Goal: Task Accomplishment & Management: Use online tool/utility

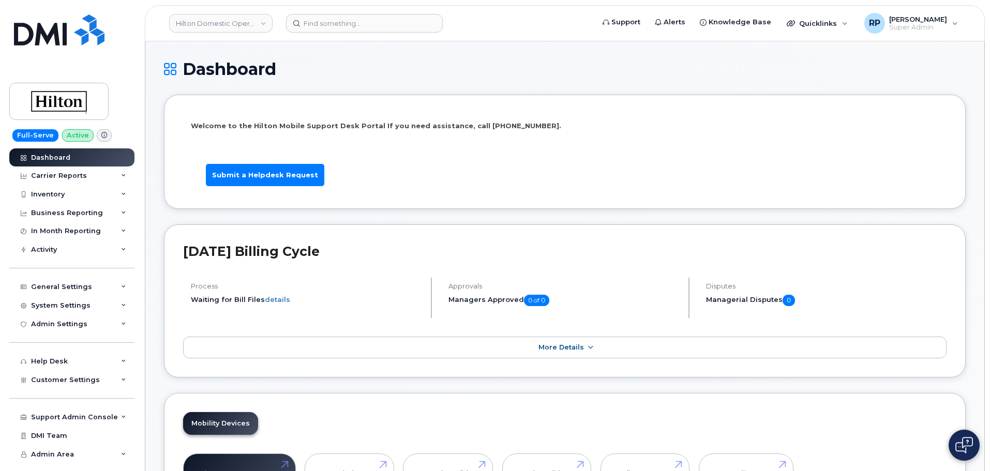
click at [190, 23] on link "Hilton Domestic Operating Company Inc" at bounding box center [220, 23] width 103 height 19
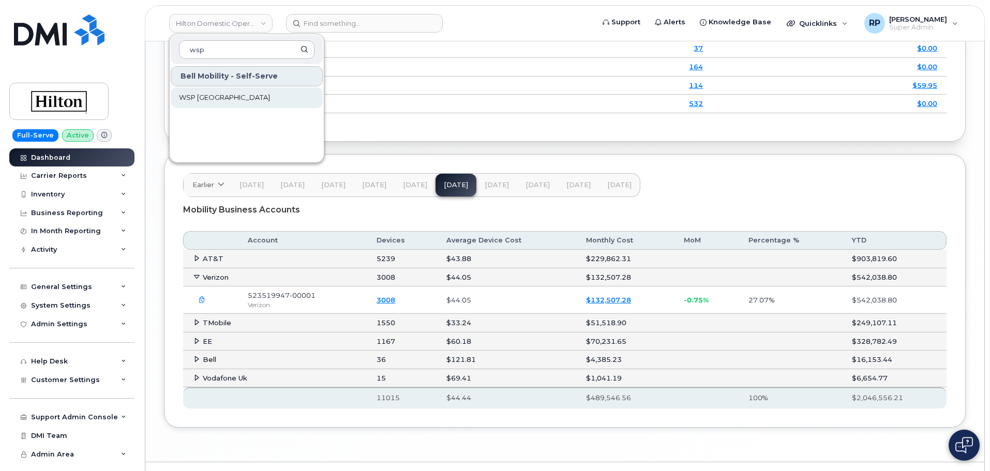
type input "wsp"
click at [217, 98] on span "WSP [GEOGRAPHIC_DATA]" at bounding box center [224, 98] width 91 height 10
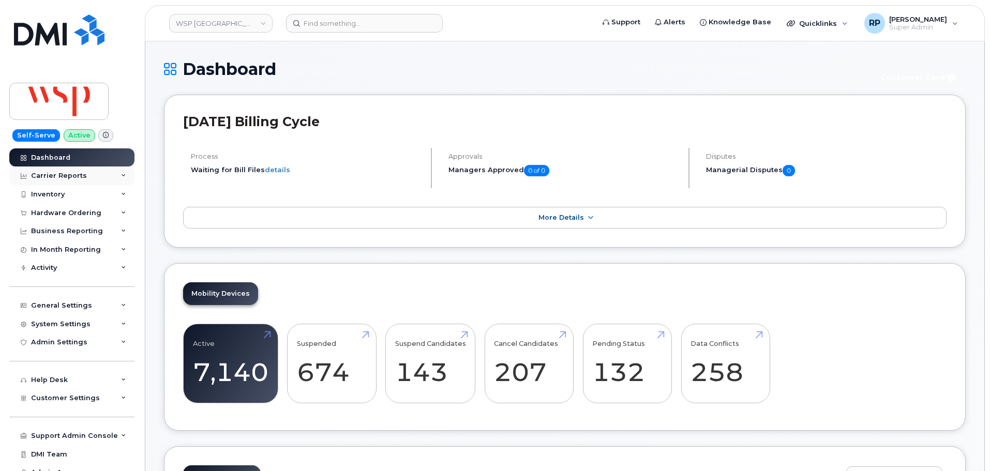
click at [74, 173] on div "Carrier Reports" at bounding box center [59, 176] width 56 height 8
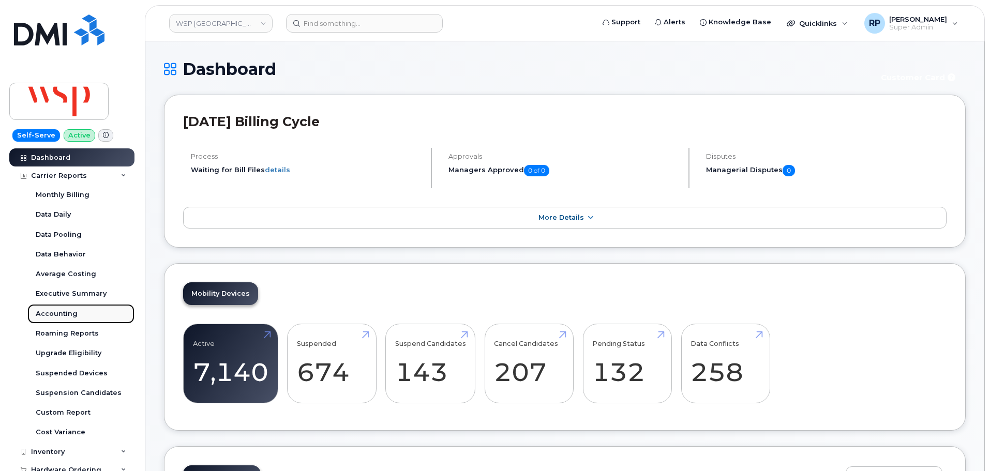
click at [62, 311] on div "Accounting" at bounding box center [57, 313] width 42 height 9
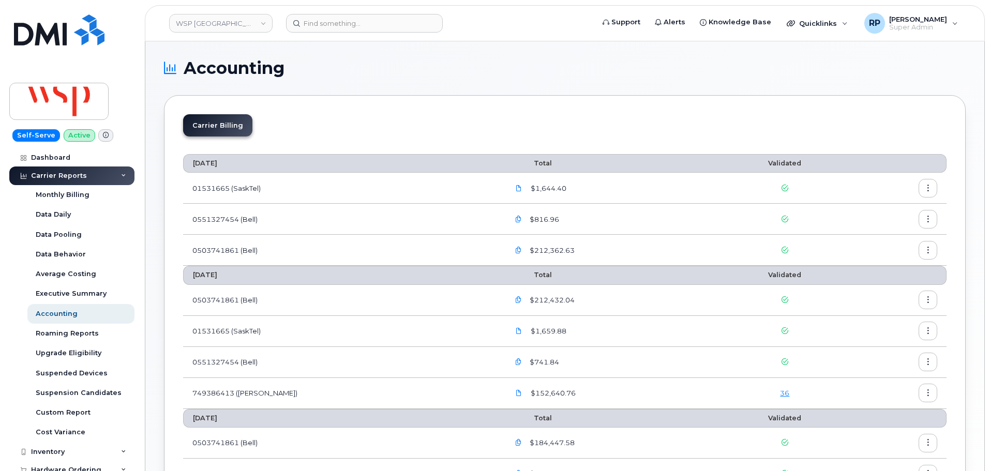
click at [780, 389] on link "36" at bounding box center [784, 393] width 9 height 8
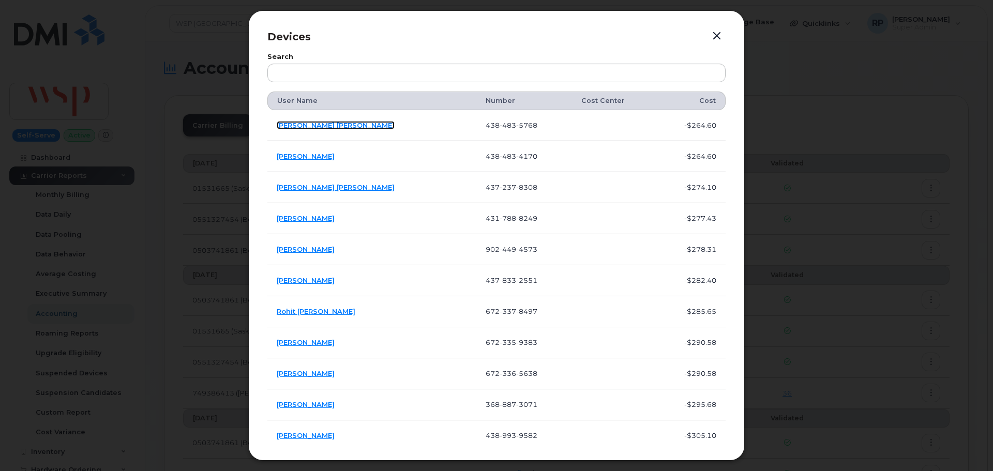
click at [306, 126] on link "[PERSON_NAME] [PERSON_NAME]" at bounding box center [336, 125] width 118 height 8
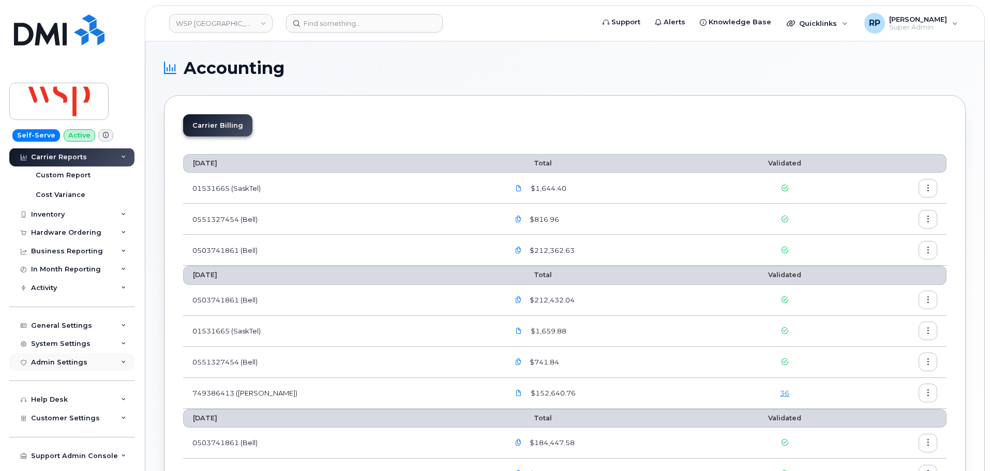
scroll to position [259, 0]
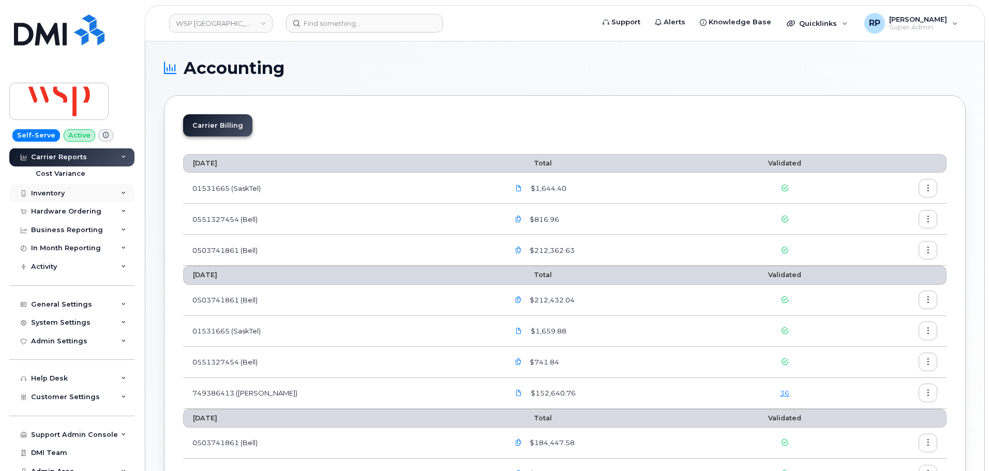
click at [59, 195] on div "Inventory" at bounding box center [48, 193] width 34 height 8
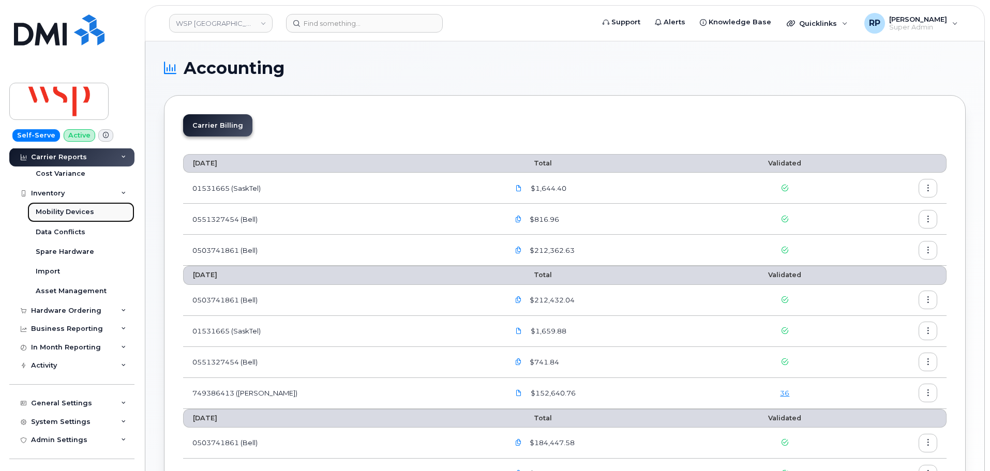
click at [64, 209] on div "Mobility Devices" at bounding box center [65, 211] width 58 height 9
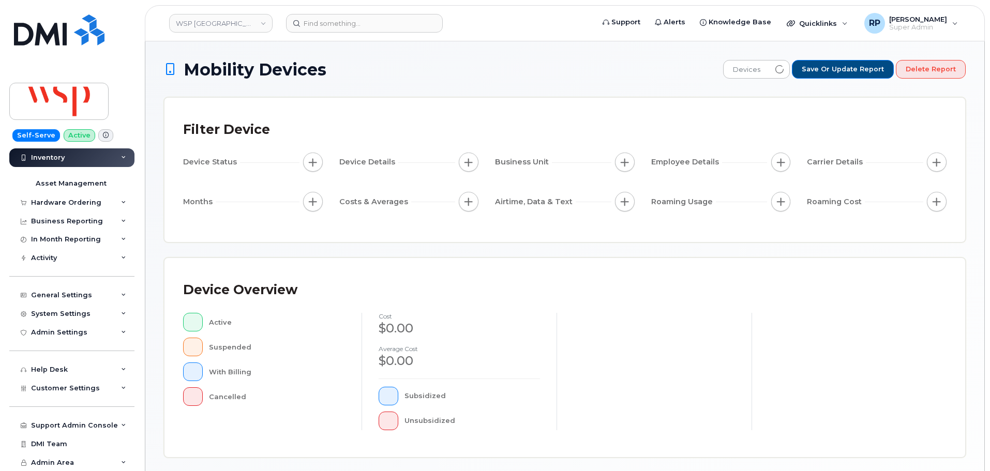
scroll to position [109, 0]
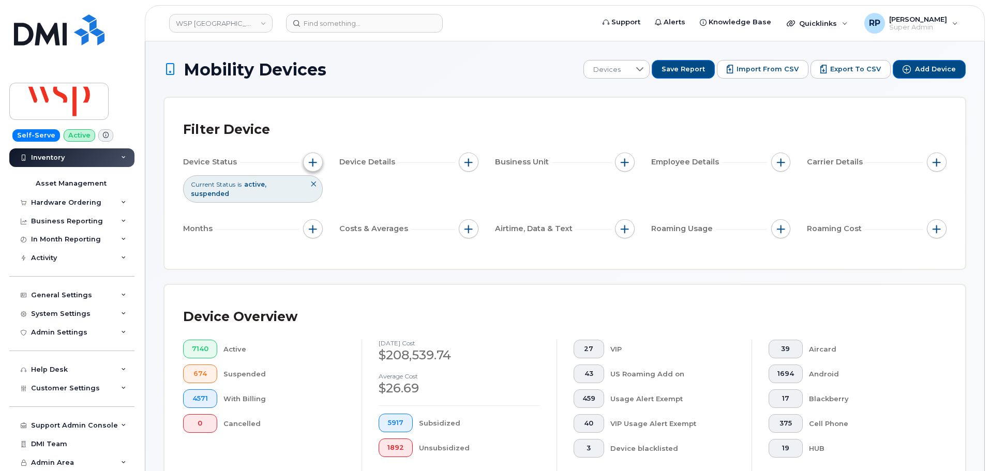
click at [311, 170] on button "button" at bounding box center [313, 163] width 20 height 20
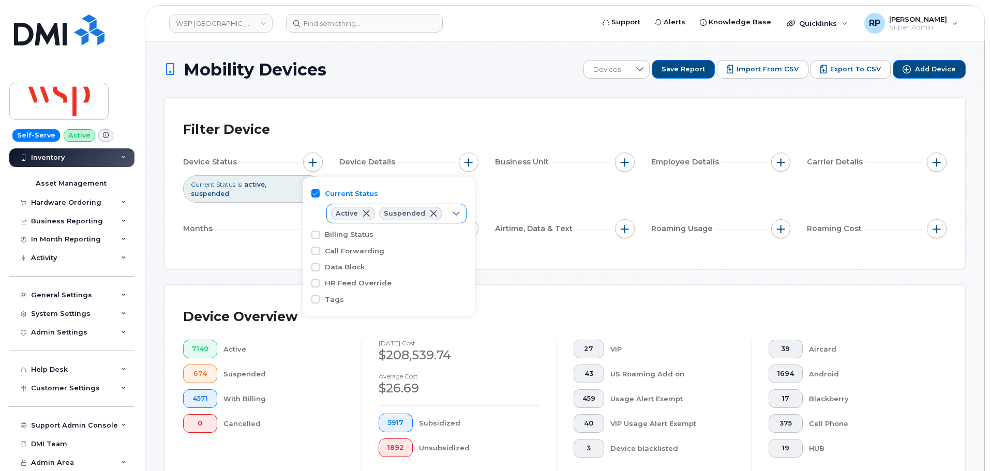
click at [446, 216] on div at bounding box center [456, 213] width 20 height 19
click at [358, 275] on span "Cancelled" at bounding box center [364, 273] width 35 height 10
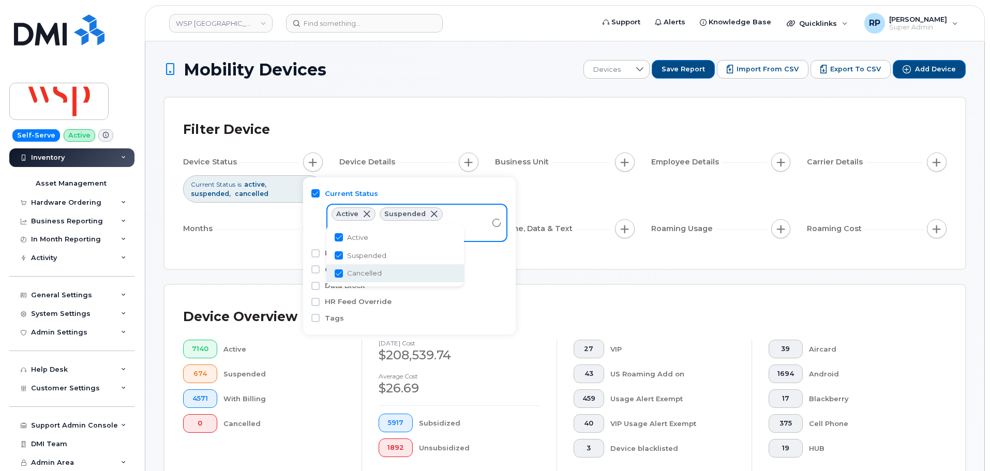
checkbox input "true"
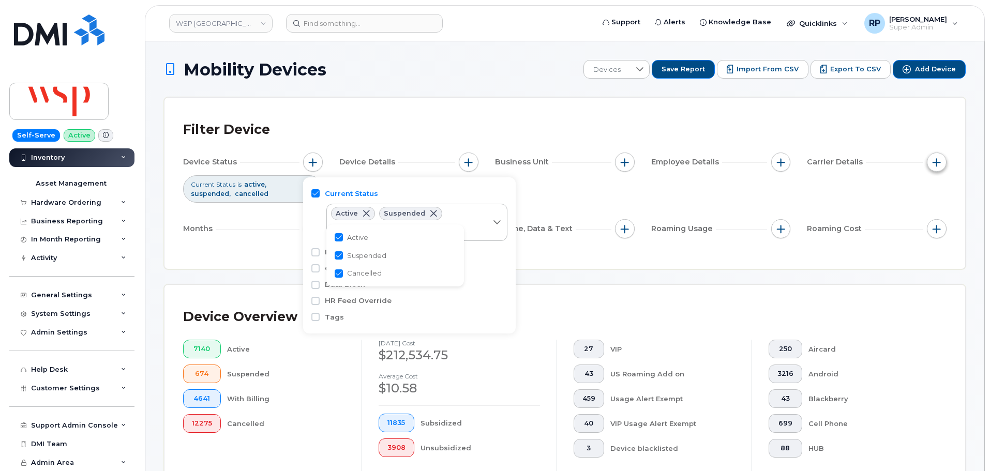
click at [938, 167] on button "button" at bounding box center [937, 163] width 20 height 20
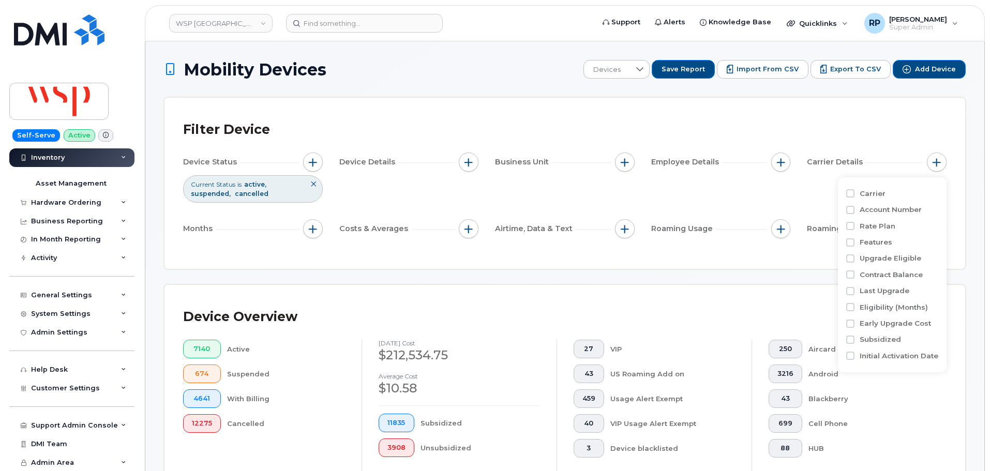
click at [852, 198] on div "Carrier" at bounding box center [892, 194] width 92 height 10
click at [851, 195] on input "Carrier" at bounding box center [850, 193] width 8 height 8
checkbox input "true"
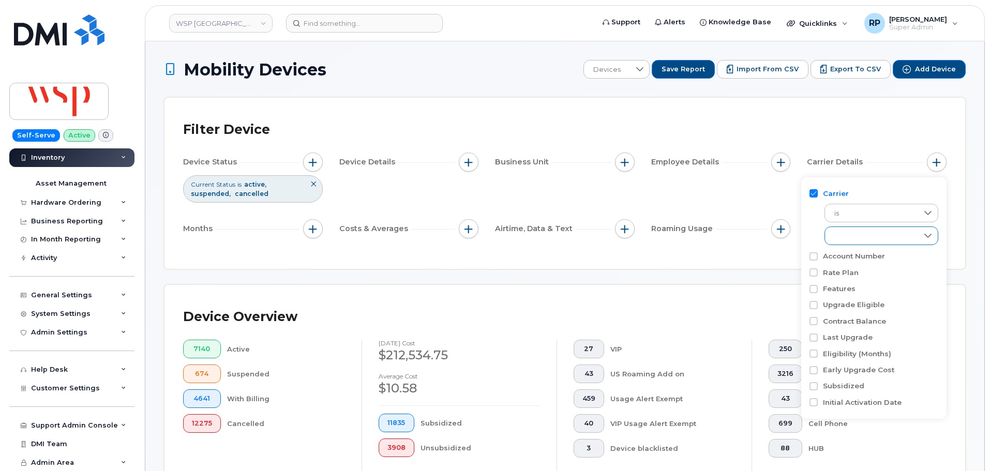
click at [853, 242] on div "empty" at bounding box center [871, 236] width 93 height 18
click at [837, 315] on input "Rogers" at bounding box center [837, 317] width 8 height 8
checkbox input "true"
click at [313, 229] on span "button" at bounding box center [313, 229] width 8 height 8
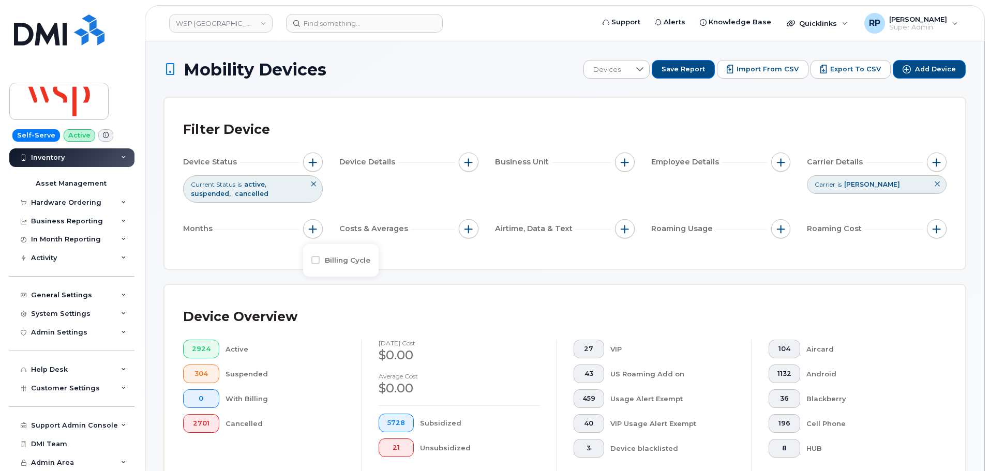
click at [315, 265] on div "Billing Cycle" at bounding box center [340, 260] width 59 height 10
click at [317, 263] on input "Billing Cycle" at bounding box center [315, 260] width 8 height 8
checkbox input "true"
click at [338, 298] on span at bounding box center [338, 303] width 23 height 19
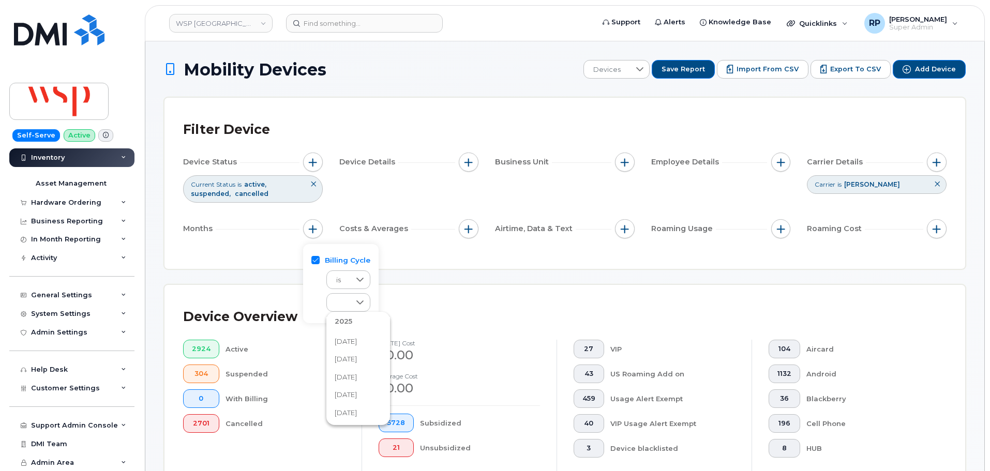
click at [345, 361] on span "July 2025" at bounding box center [346, 359] width 22 height 10
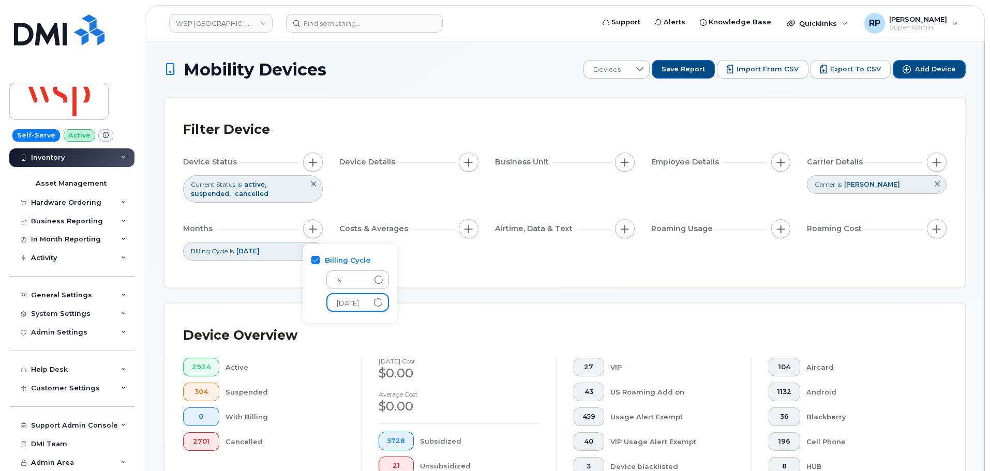
click at [768, 279] on div "Filter Device Device Status Current Status is active suspended cancelled Device…" at bounding box center [564, 193] width 801 height 190
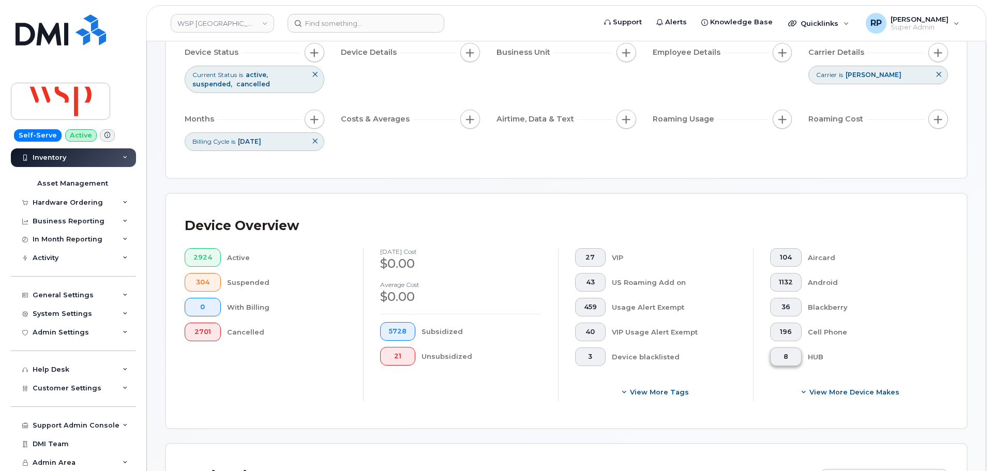
scroll to position [172, 0]
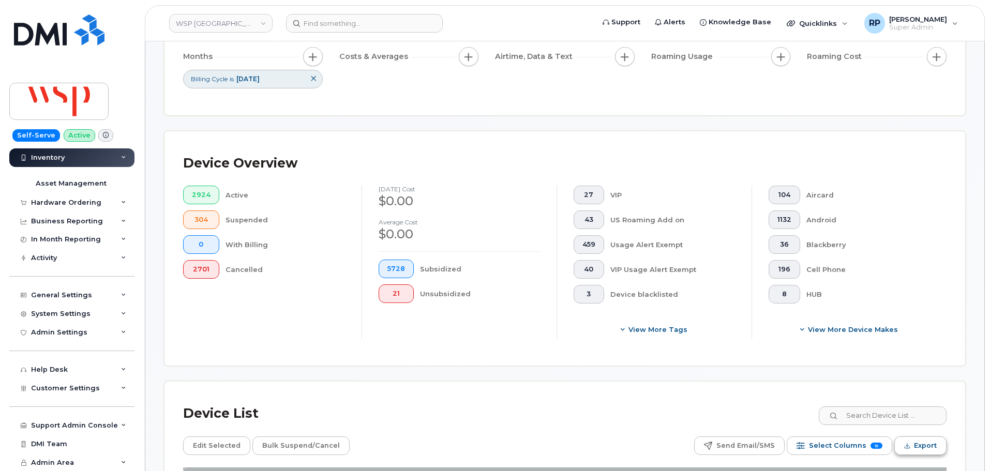
click at [921, 452] on span "Export" at bounding box center [925, 446] width 23 height 16
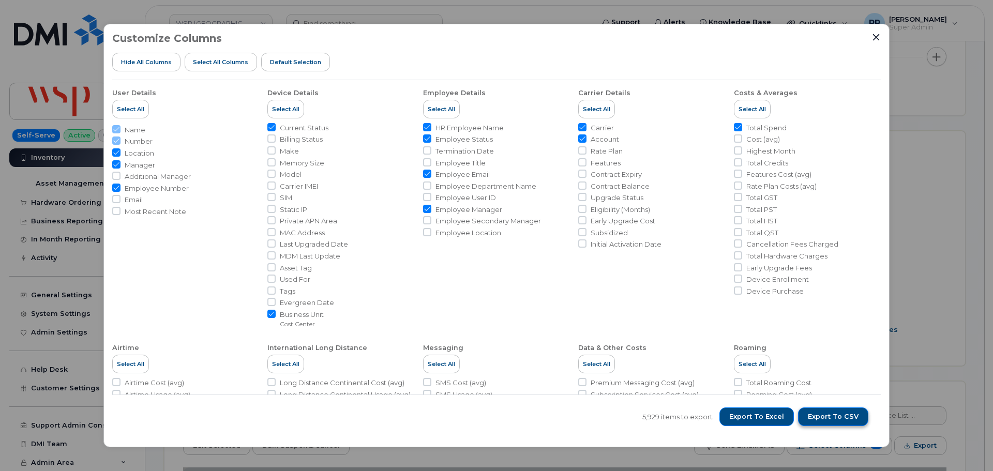
click at [836, 419] on span "Export to CSV" at bounding box center [833, 416] width 51 height 9
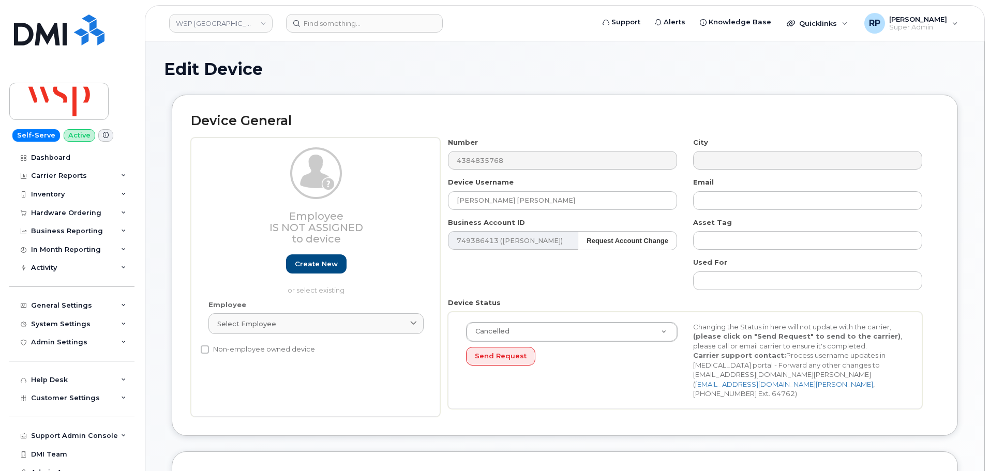
click at [242, 390] on div "Employee Is not assigned to device Create new or select existing Employee Selec…" at bounding box center [315, 277] width 249 height 279
click at [199, 32] on link "WSP [GEOGRAPHIC_DATA]" at bounding box center [220, 23] width 103 height 19
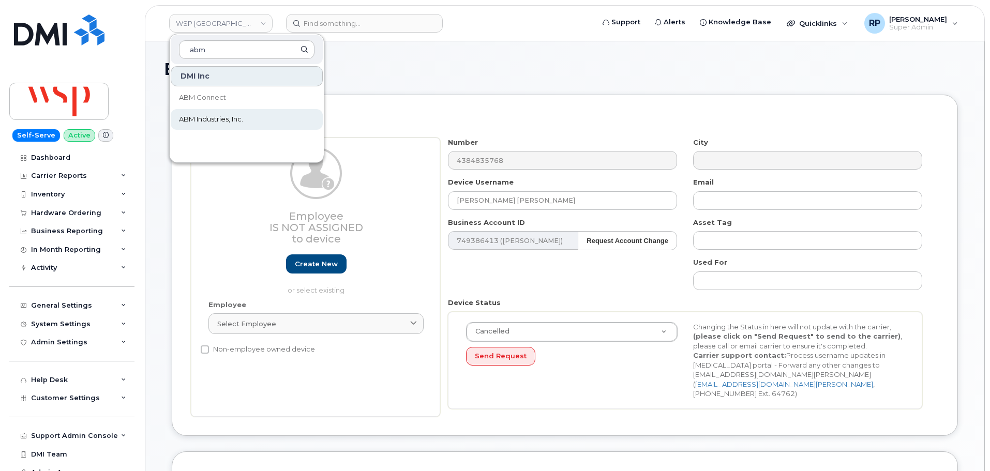
type input "abm"
click at [206, 117] on span "ABM Industries, Inc." at bounding box center [211, 119] width 64 height 10
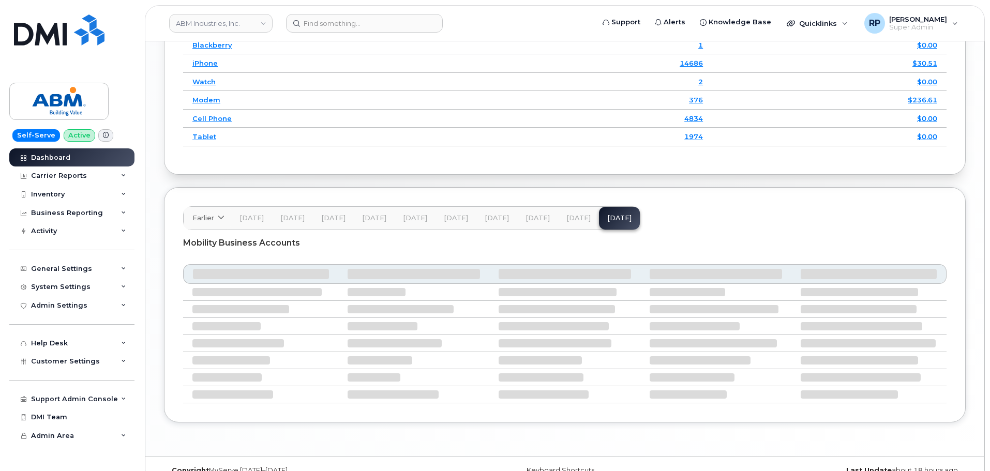
scroll to position [1437, 0]
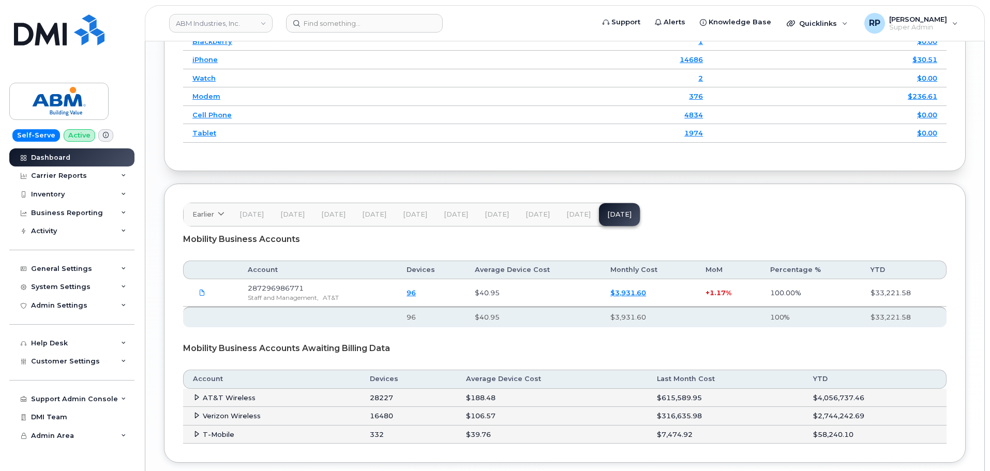
click at [444, 210] on span "[DATE]" at bounding box center [456, 214] width 24 height 8
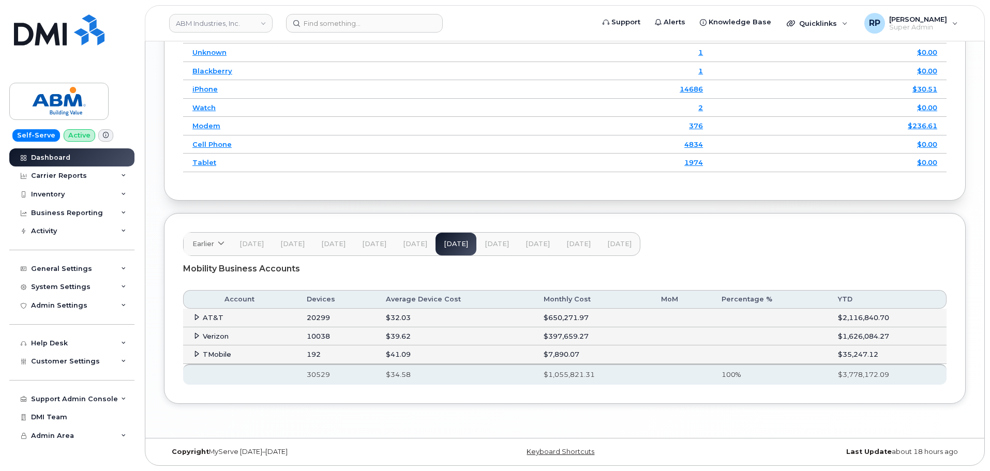
scroll to position [1393, 0]
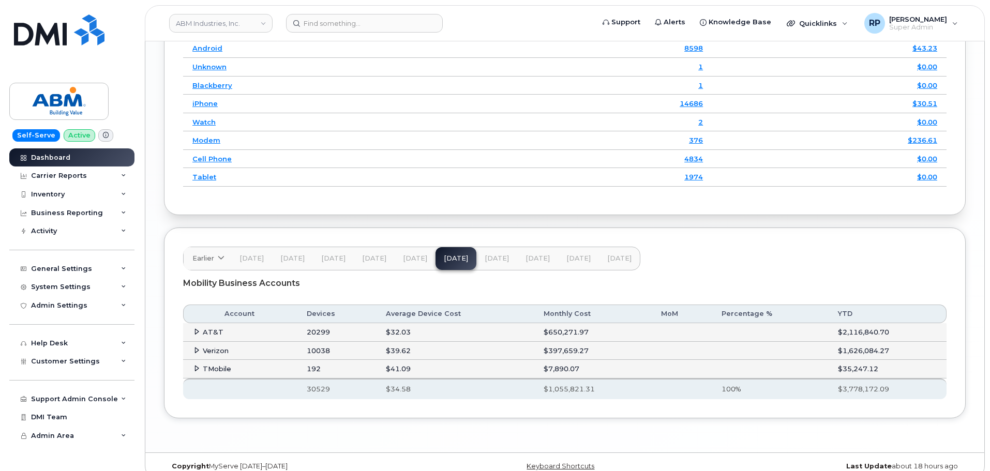
click at [194, 328] on icon at bounding box center [196, 331] width 7 height 7
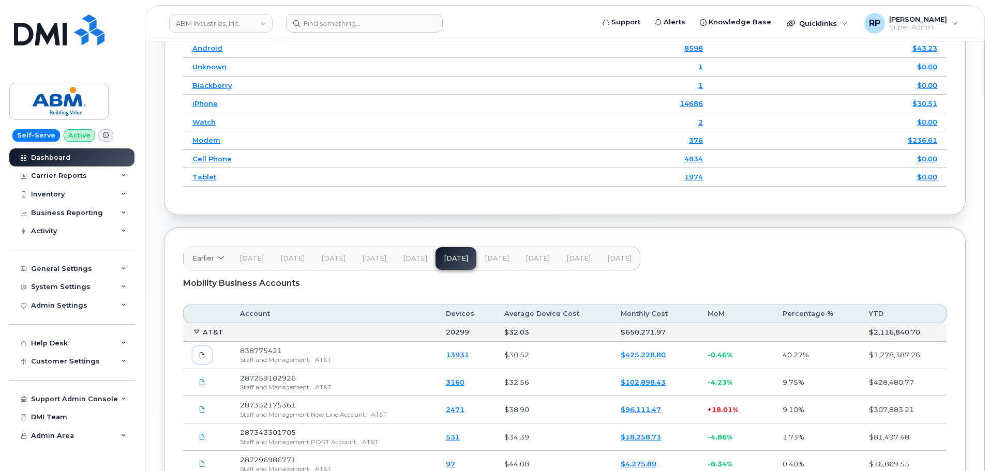
click at [203, 352] on icon at bounding box center [202, 355] width 6 height 6
